Goal: Task Accomplishment & Management: Manage account settings

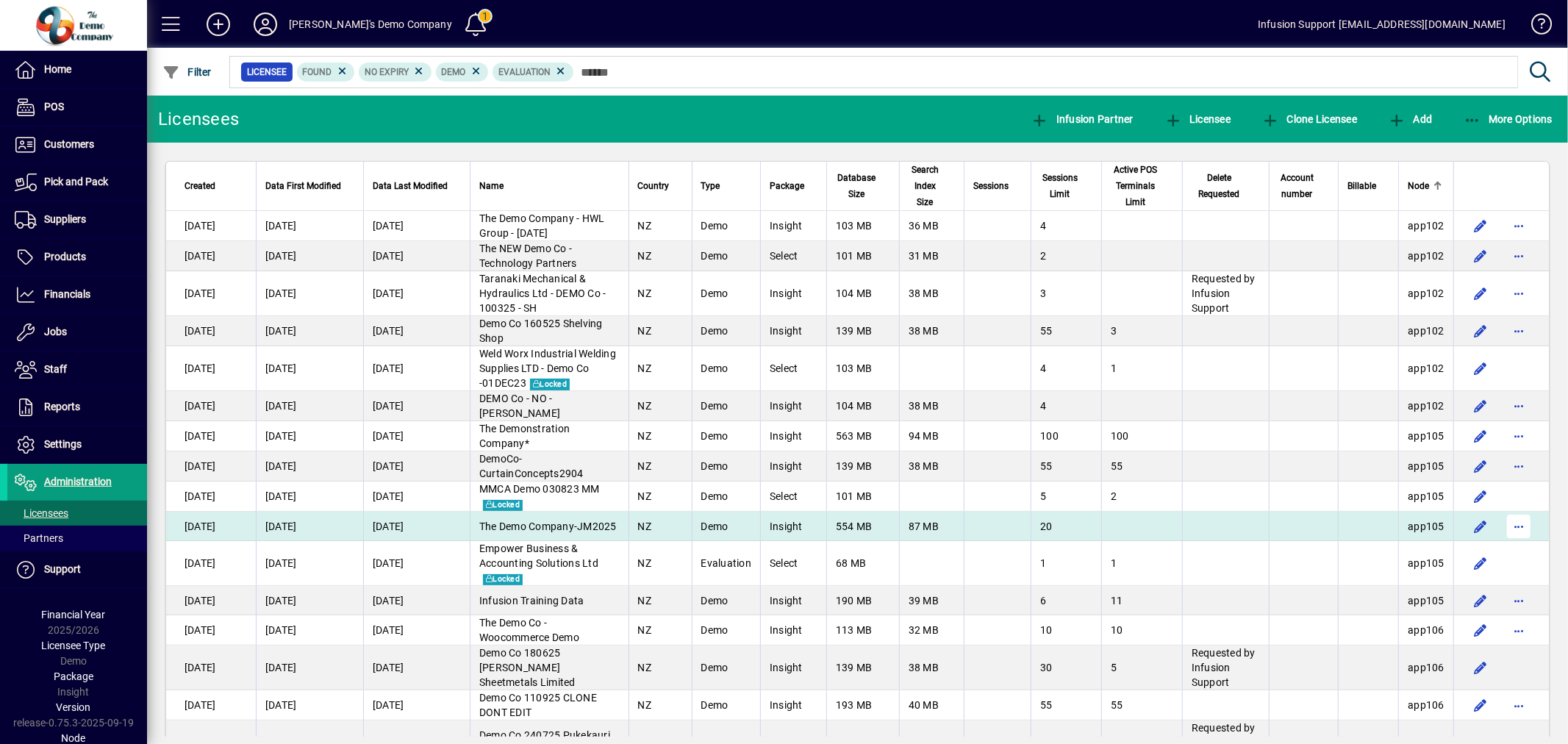
click at [1509, 523] on span "button" at bounding box center [1519, 526] width 35 height 35
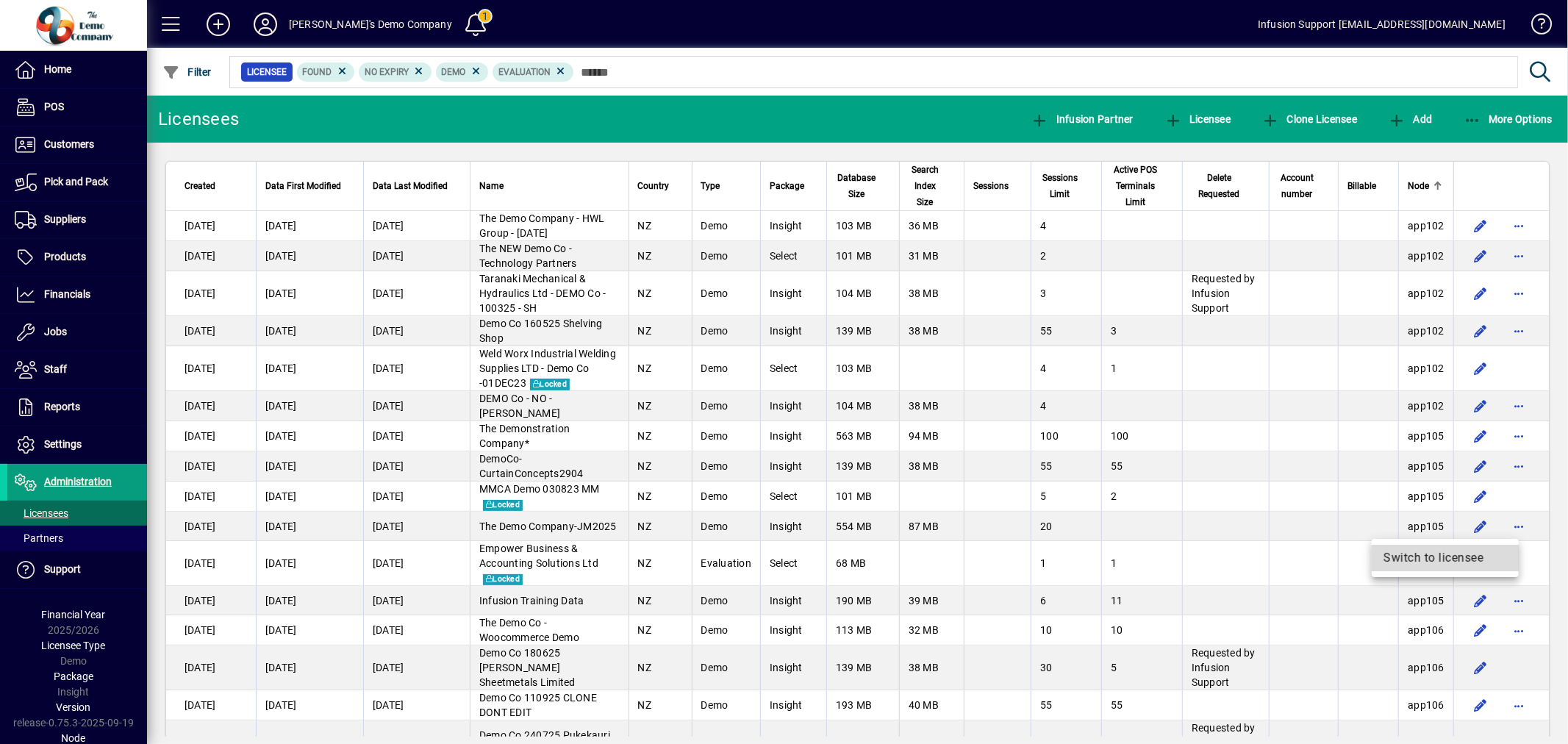
click at [1439, 554] on span "Switch to licensee" at bounding box center [1445, 558] width 123 height 17
